Goal: Information Seeking & Learning: Learn about a topic

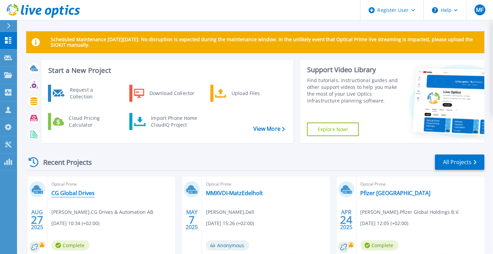
click at [77, 194] on link "CG Global Drives" at bounding box center [72, 192] width 43 height 7
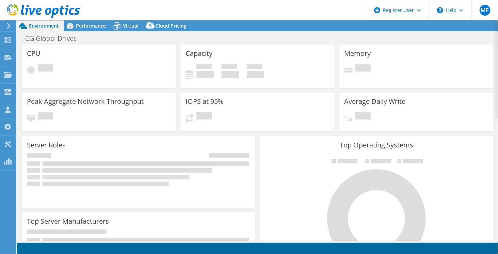
select select "USD"
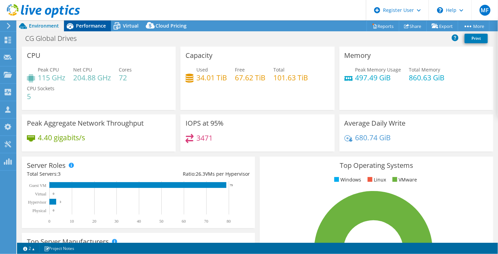
click at [87, 26] on span "Performance" at bounding box center [91, 25] width 30 height 6
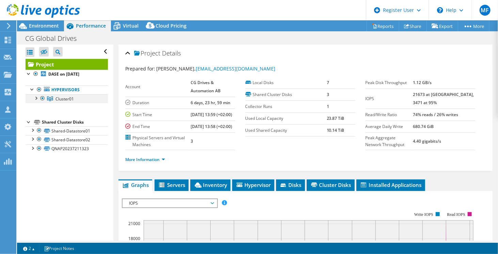
click at [36, 98] on div at bounding box center [35, 97] width 7 height 7
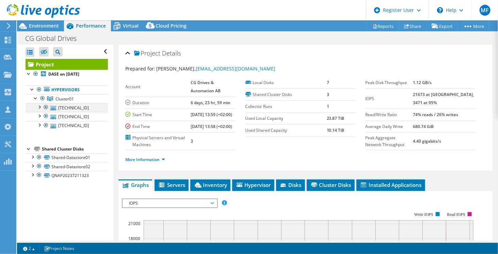
click at [39, 106] on div at bounding box center [39, 106] width 7 height 7
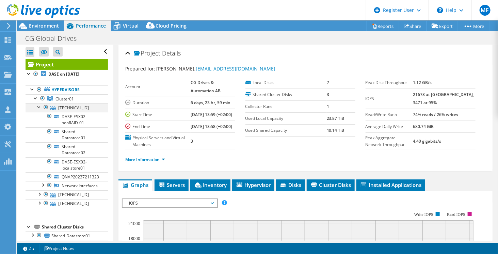
click at [39, 106] on div at bounding box center [39, 106] width 7 height 7
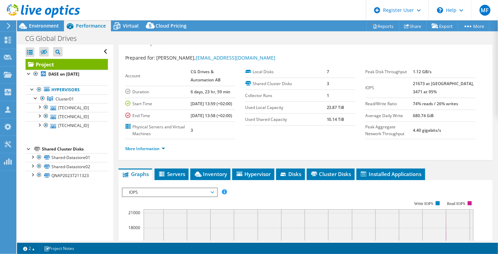
scroll to position [12, 0]
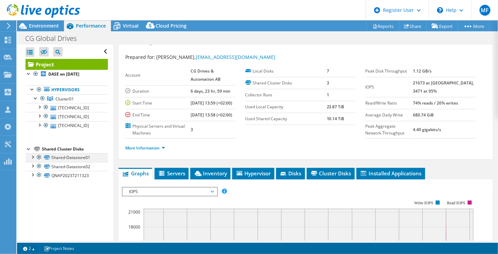
click at [30, 155] on div at bounding box center [32, 156] width 7 height 7
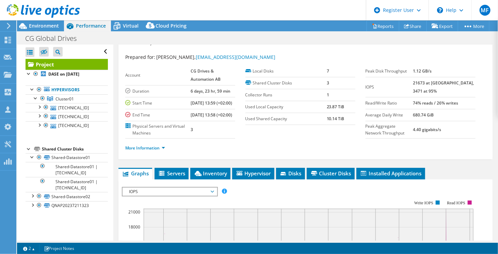
click at [45, 52] on icon at bounding box center [43, 51] width 7 height 5
click at [0, 0] on input "checkbox" at bounding box center [0, 0] width 0 height 0
click at [44, 51] on icon at bounding box center [43, 52] width 7 height 5
click at [0, 0] on input "checkbox" at bounding box center [0, 0] width 0 height 0
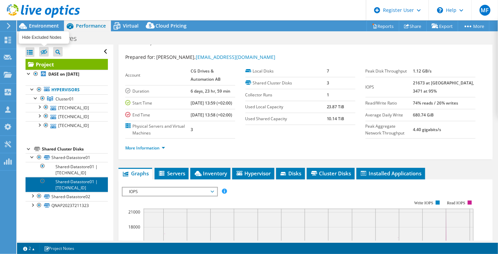
click at [33, 188] on link "Shared-Datastore01 | [TECHNICAL_ID]" at bounding box center [67, 184] width 82 height 15
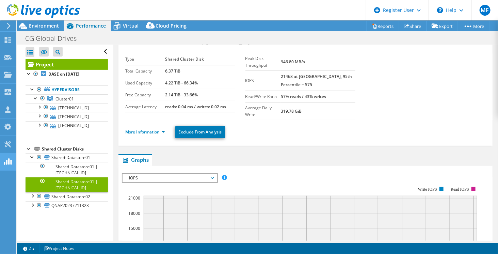
click at [21, 213] on div "Open All Close All Hide Excluded Nodes Project Tree Filter" at bounding box center [65, 143] width 96 height 196
click at [33, 194] on div at bounding box center [32, 195] width 7 height 7
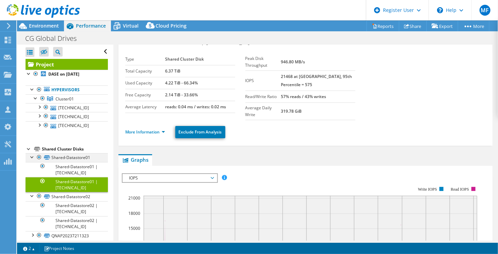
click at [30, 156] on div at bounding box center [32, 156] width 7 height 7
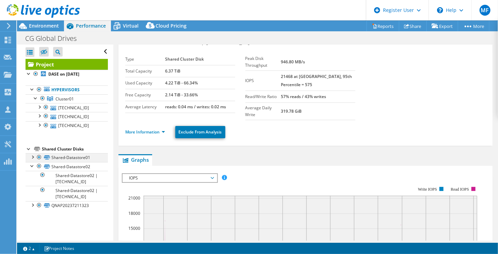
click at [30, 156] on div at bounding box center [32, 156] width 7 height 7
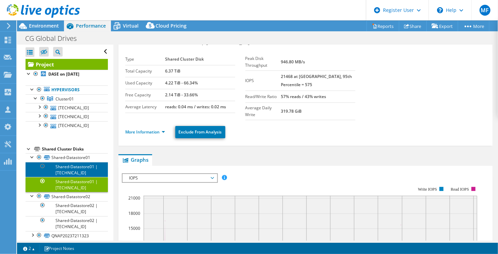
click at [73, 165] on link "Shared-Datastore01 | [TECHNICAL_ID]" at bounding box center [67, 169] width 82 height 15
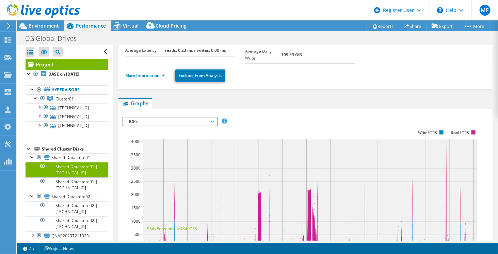
scroll to position [68, 0]
click at [143, 118] on span "IOPS" at bounding box center [169, 122] width 87 height 8
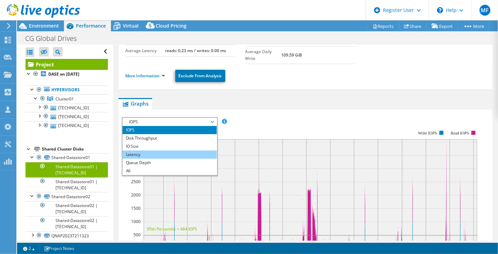
click at [130, 150] on li "Latency" at bounding box center [169, 154] width 94 height 8
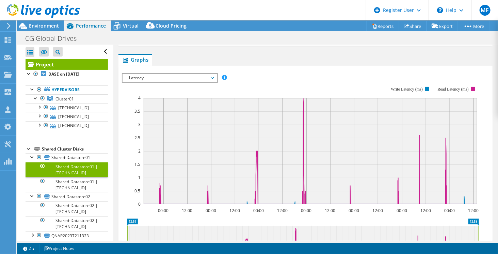
scroll to position [112, 0]
click at [32, 197] on div at bounding box center [32, 195] width 7 height 7
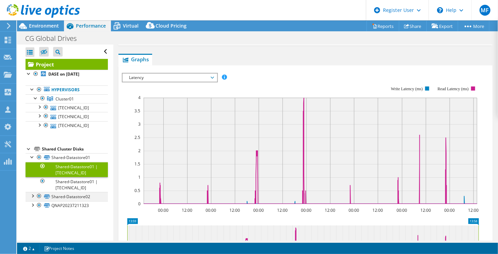
click at [32, 197] on div at bounding box center [32, 195] width 7 height 7
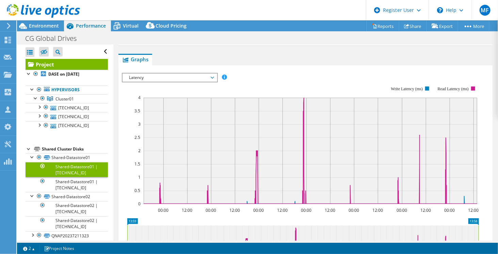
click at [185, 73] on div "Latency IOPS Disk Throughput IO Size Latency Queue Depth CPU Percentage Memory …" at bounding box center [170, 78] width 96 height 10
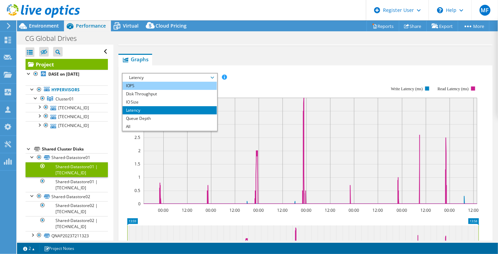
click at [158, 82] on li "IOPS" at bounding box center [169, 86] width 94 height 8
